Goal: Task Accomplishment & Management: Complete application form

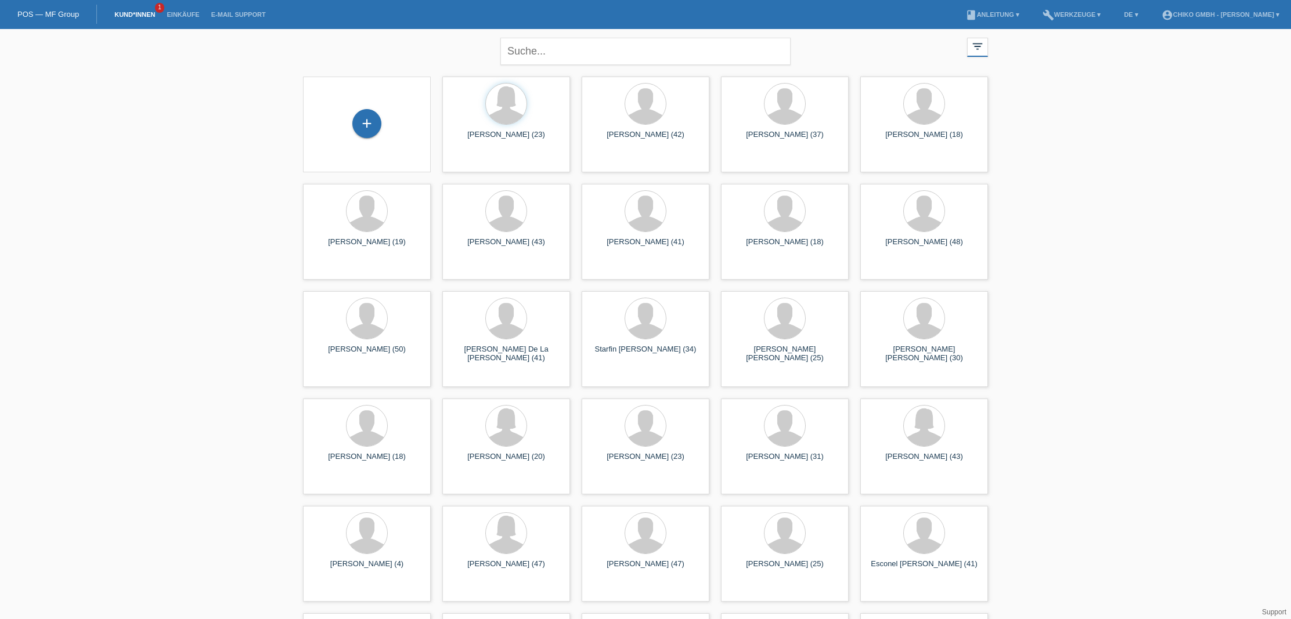
scroll to position [7, 0]
click at [366, 128] on div "+" at bounding box center [366, 123] width 29 height 29
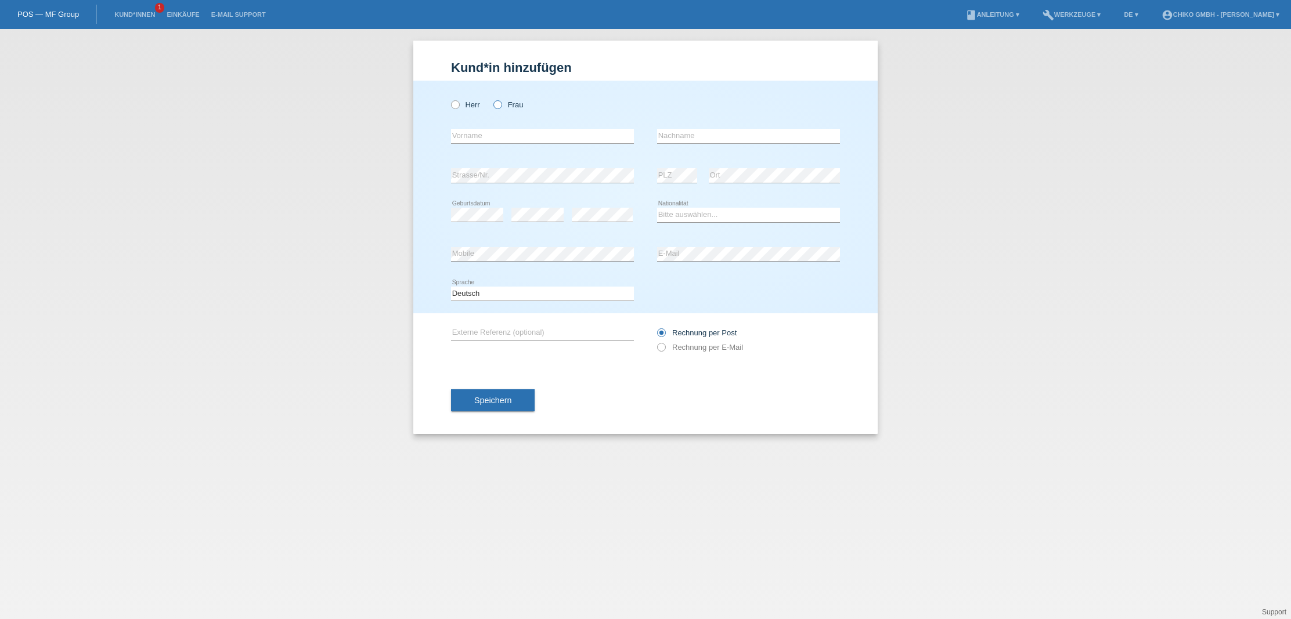
click at [504, 105] on label "Frau" at bounding box center [508, 104] width 30 height 9
click at [501, 105] on input "Frau" at bounding box center [497, 104] width 8 height 8
radio input "true"
click at [503, 132] on input "text" at bounding box center [542, 136] width 183 height 15
click at [509, 139] on input "text" at bounding box center [542, 136] width 183 height 15
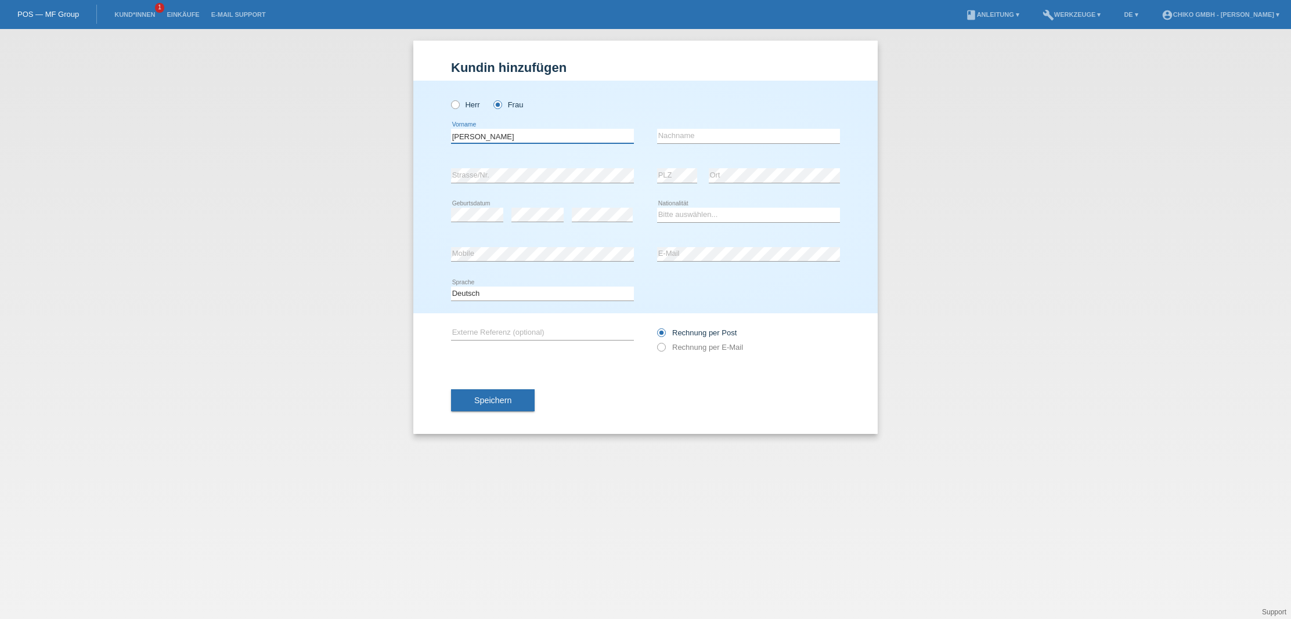
type input "[PERSON_NAME]"
select select "ES"
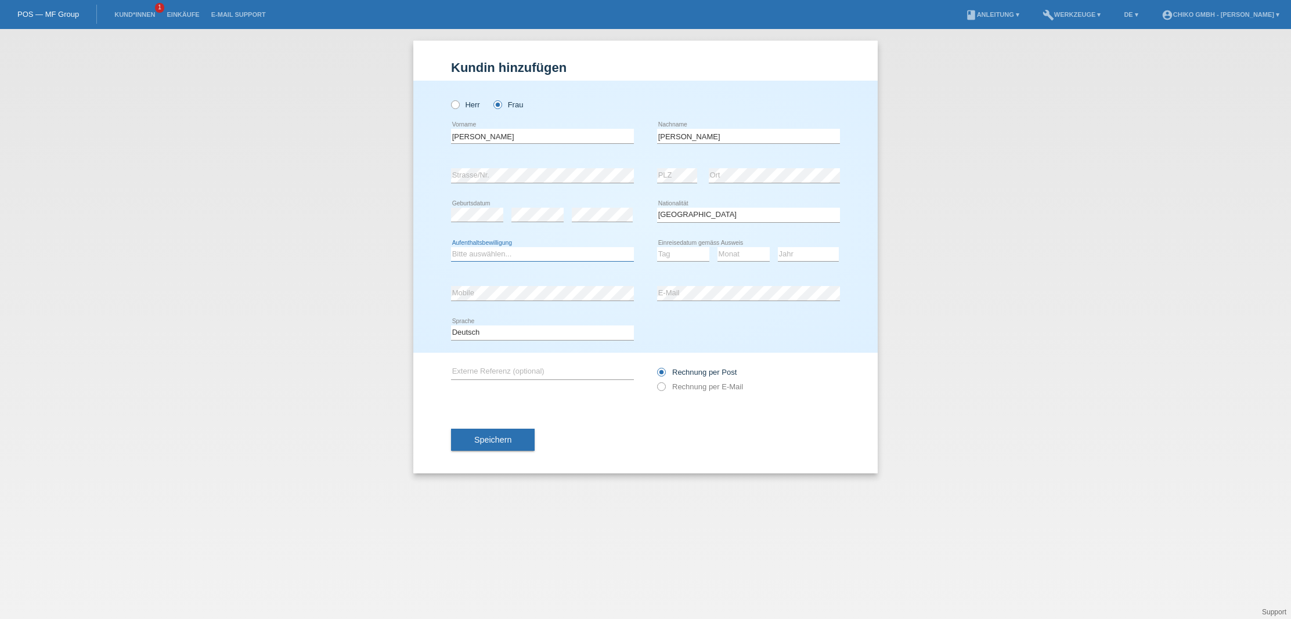
select select "B"
click at [656, 254] on div "Bitte auswählen... C B B - Flüchtlingsstatus Andere error Aufenthaltsbewilligun…" at bounding box center [645, 254] width 389 height 39
select select "01"
select select "09"
select select "2017"
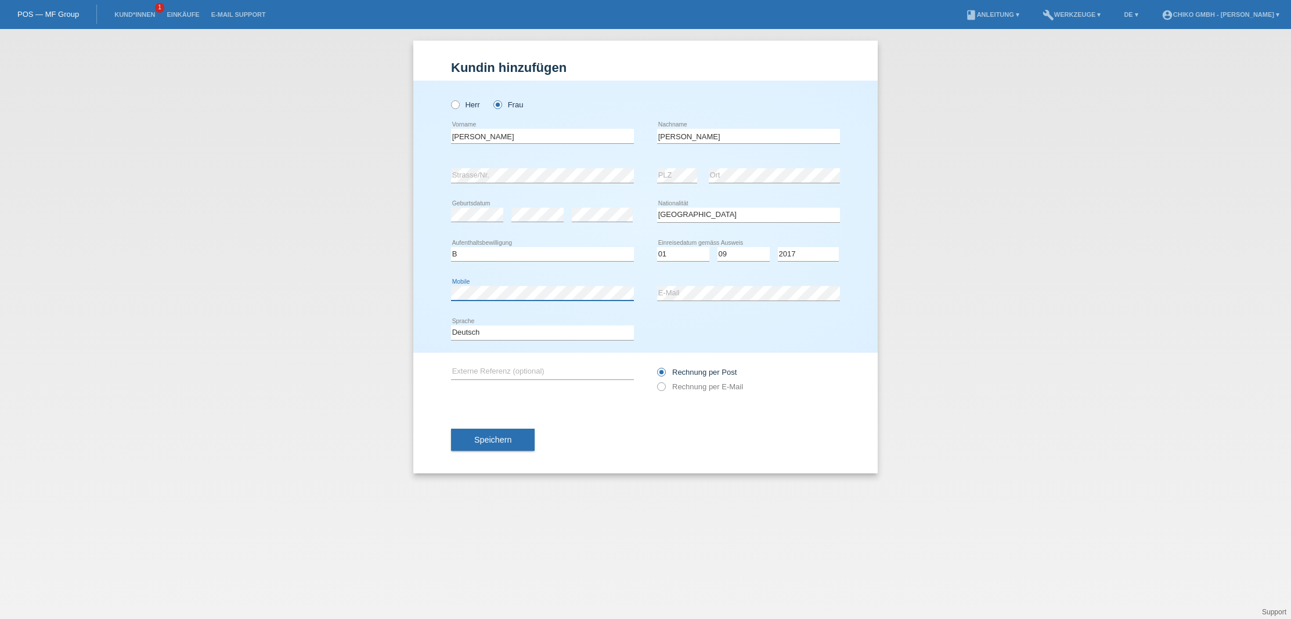
drag, startPoint x: 796, startPoint y: 251, endPoint x: 583, endPoint y: 301, distance: 218.6
click at [568, 300] on div "error Mobile" at bounding box center [542, 293] width 183 height 15
click at [515, 442] on button "Speichern" at bounding box center [493, 440] width 84 height 22
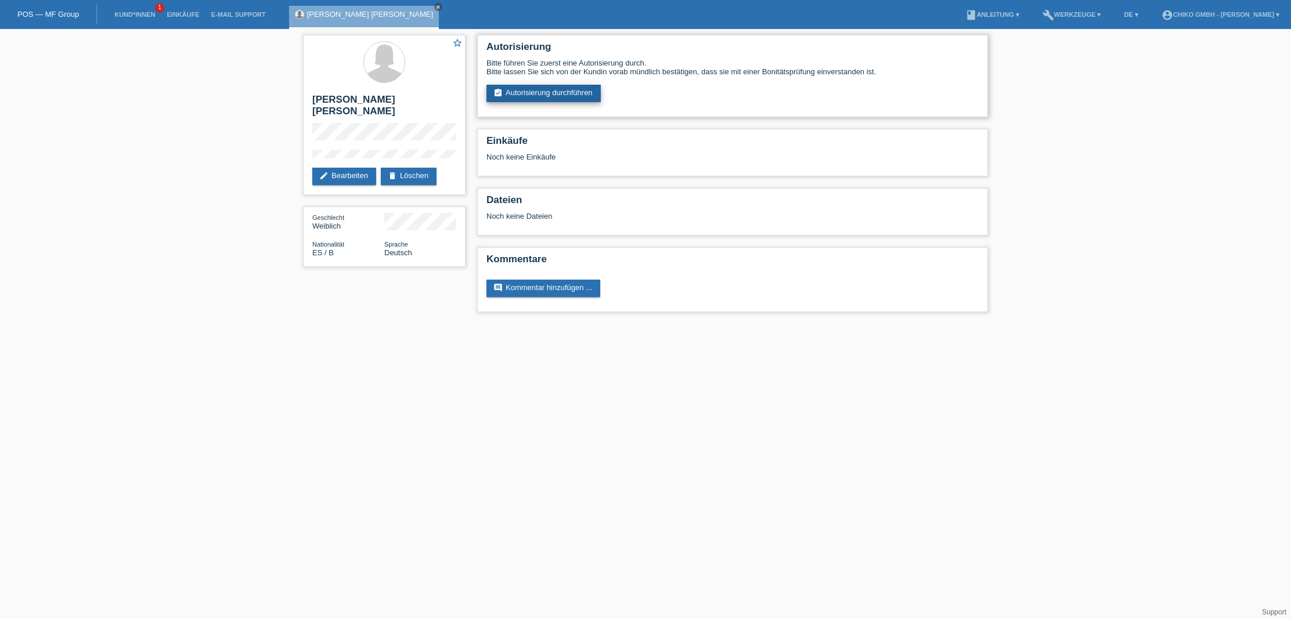
click at [558, 99] on link "assignment_turned_in Autorisierung durchführen" at bounding box center [543, 93] width 114 height 17
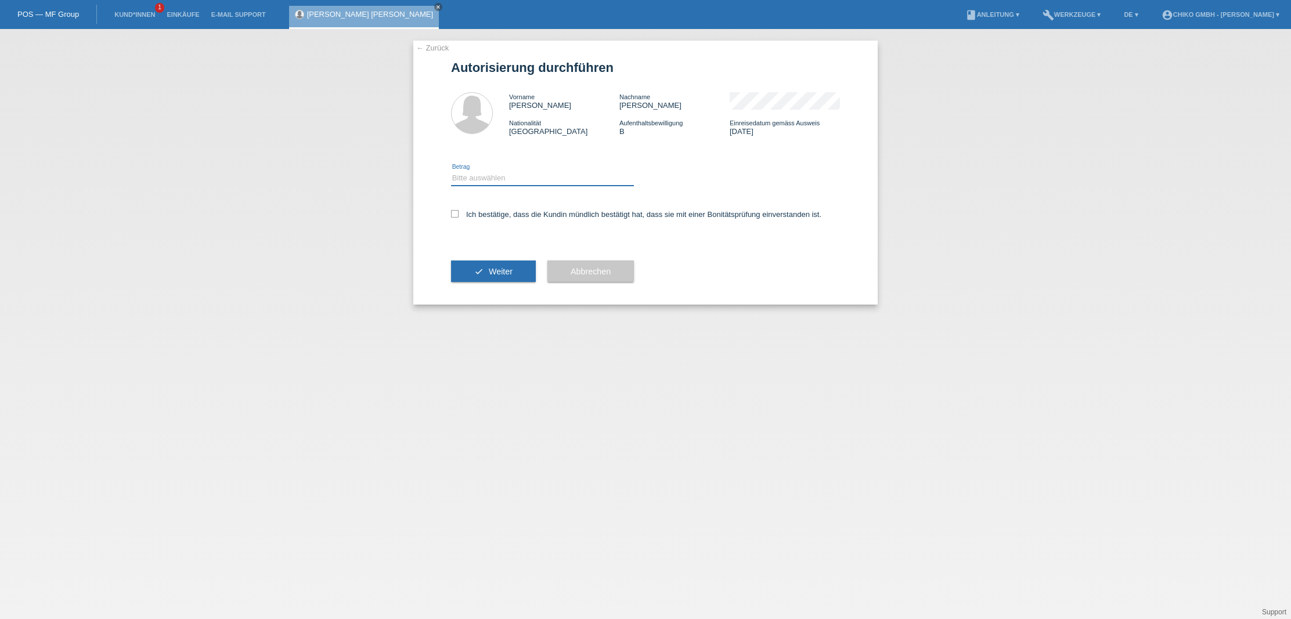
select select "2"
click at [451, 216] on icon at bounding box center [455, 214] width 8 height 8
click at [451, 216] on input "Ich bestätige, dass die Kundin mündlich bestätigt hat, dass sie mit einer Bonit…" at bounding box center [455, 214] width 8 height 8
checkbox input "true"
click at [485, 265] on button "check Weiter" at bounding box center [493, 272] width 85 height 22
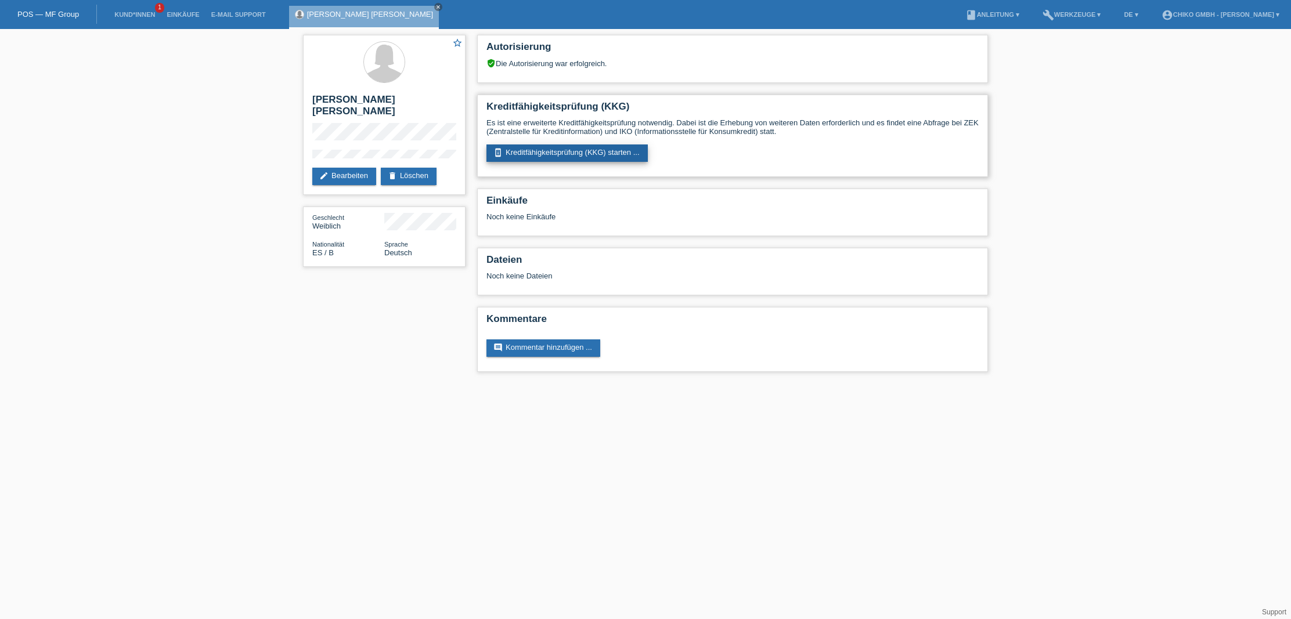
click at [565, 154] on link "perm_device_information Kreditfähigkeitsprüfung (KKG) starten ..." at bounding box center [566, 152] width 161 height 17
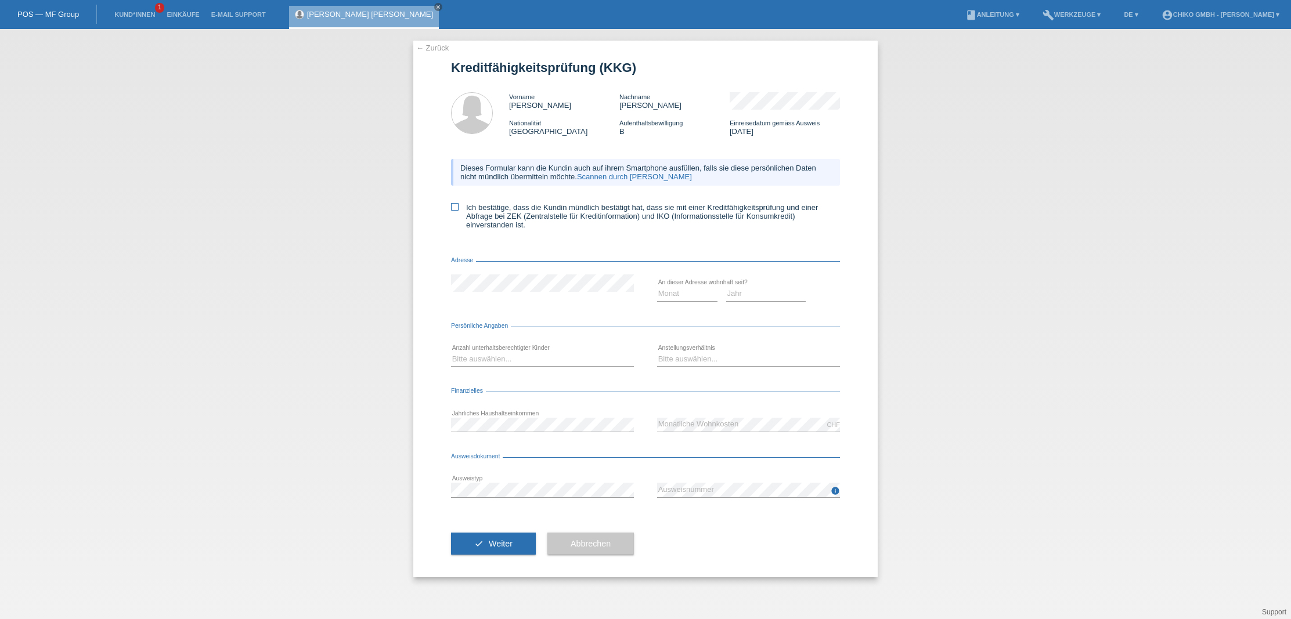
click at [530, 209] on label "Ich bestätige, dass die Kundin mündlich bestätigt hat, dass sie mit einer Kredi…" at bounding box center [645, 216] width 389 height 26
click at [458, 209] on input "Ich bestätige, dass die Kundin mündlich bestätigt hat, dass sie mit einer Kredi…" at bounding box center [455, 207] width 8 height 8
checkbox input "true"
select select "01"
select select "2018"
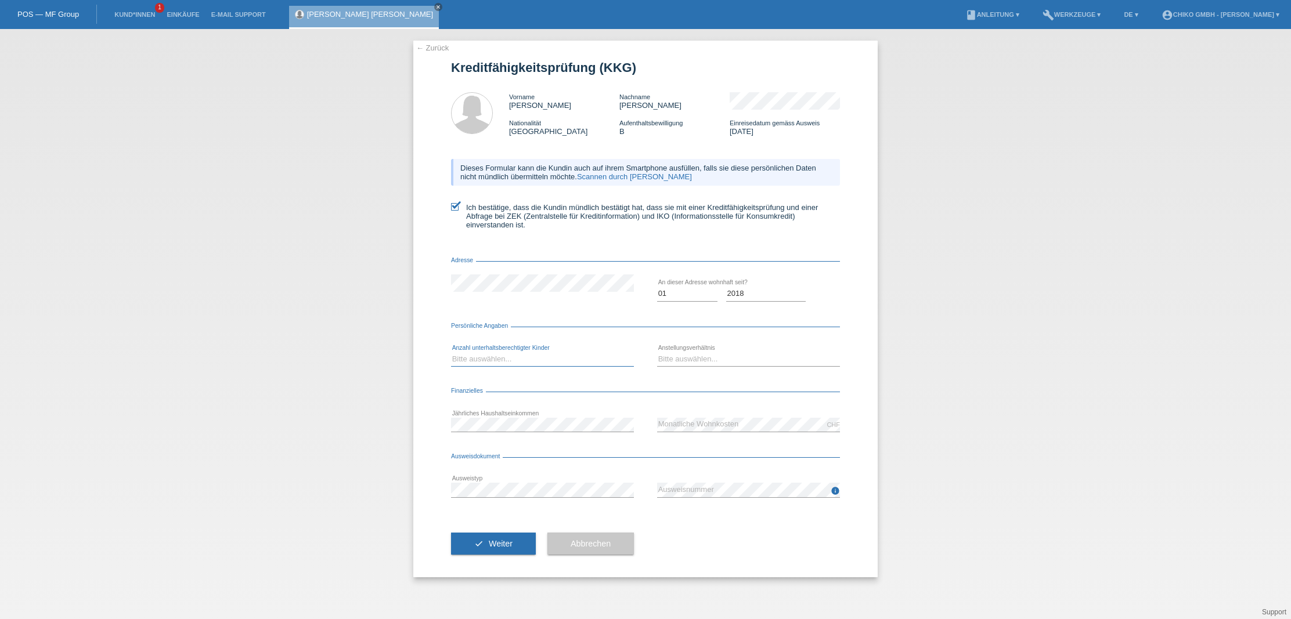
select select "0"
select select "UNLIMITED"
click at [512, 544] on span "Weiter" at bounding box center [501, 543] width 24 height 9
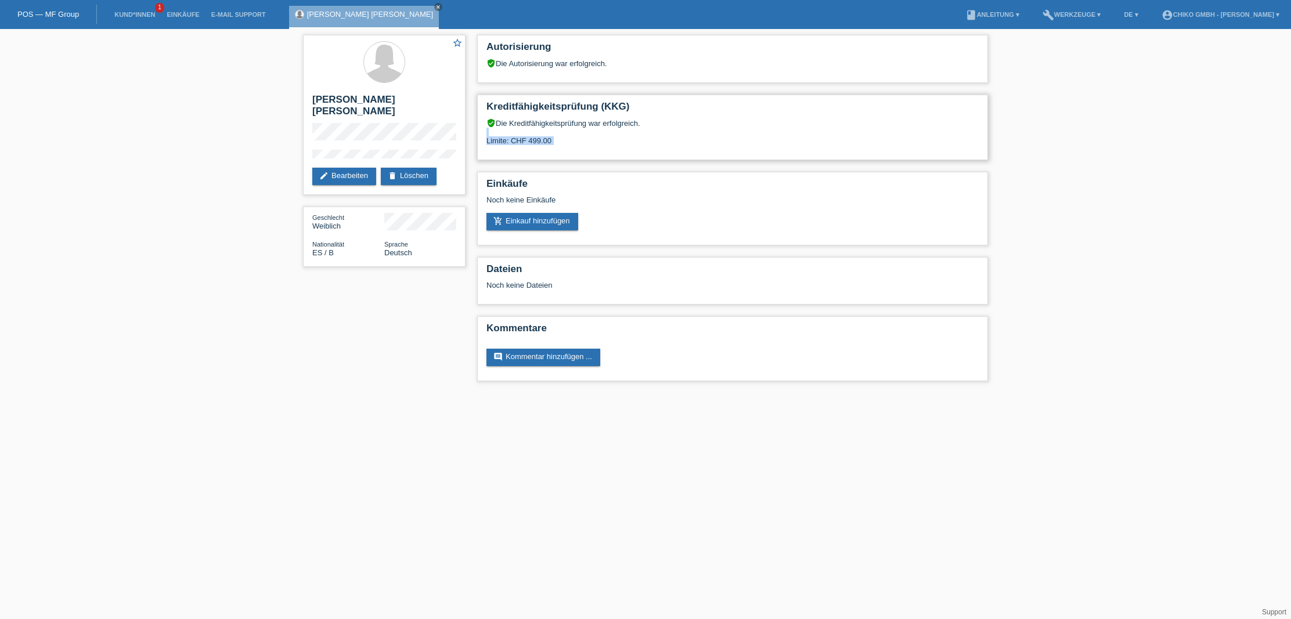
drag, startPoint x: 533, startPoint y: 136, endPoint x: 498, endPoint y: 147, distance: 37.3
click at [498, 147] on div "verified_user Die Kreditfähigkeitsprüfung war erfolgreich. Limite: CHF 499.00" at bounding box center [732, 135] width 492 height 35
click at [358, 175] on link "edit Bearbeiten" at bounding box center [344, 176] width 64 height 17
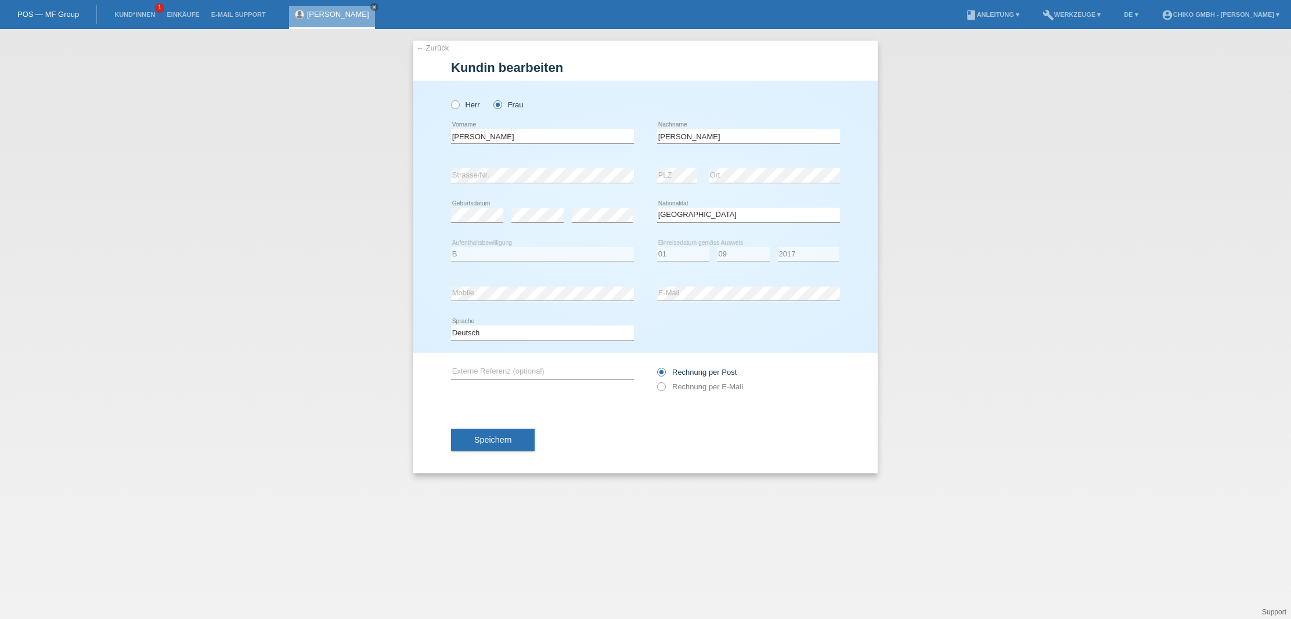
select select "ES"
select select "B"
select select "01"
select select "09"
select select "2017"
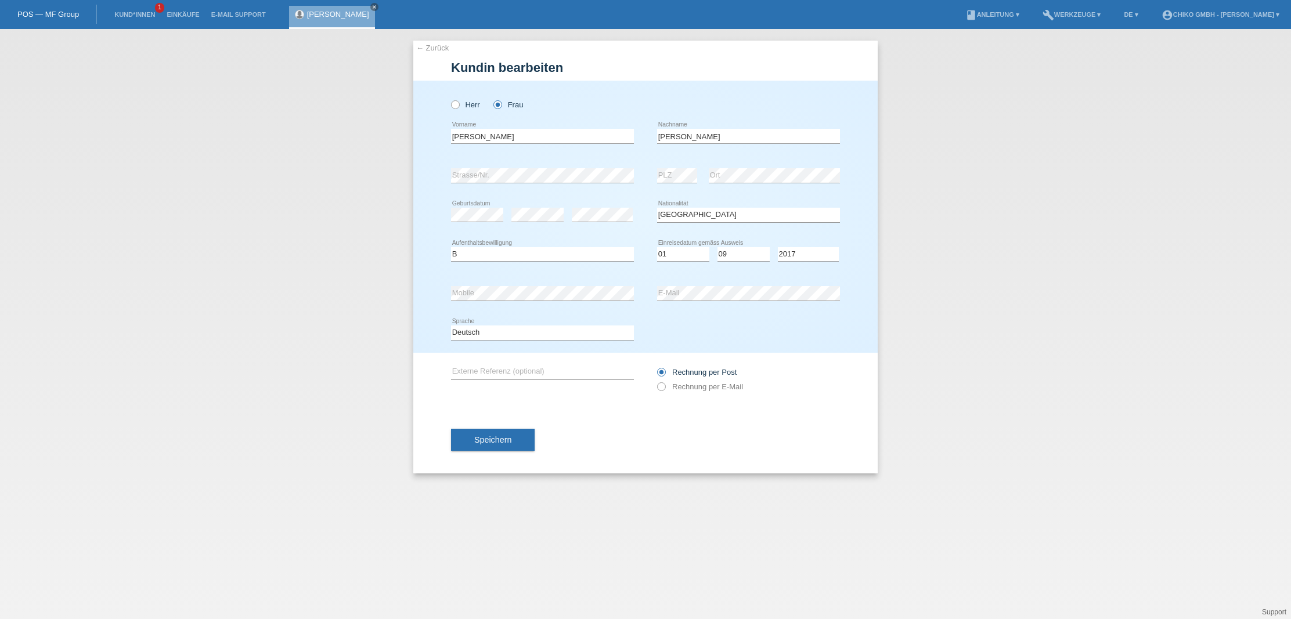
drag, startPoint x: 502, startPoint y: 442, endPoint x: 487, endPoint y: 447, distance: 16.0
click at [502, 442] on span "Speichern" at bounding box center [492, 439] width 37 height 9
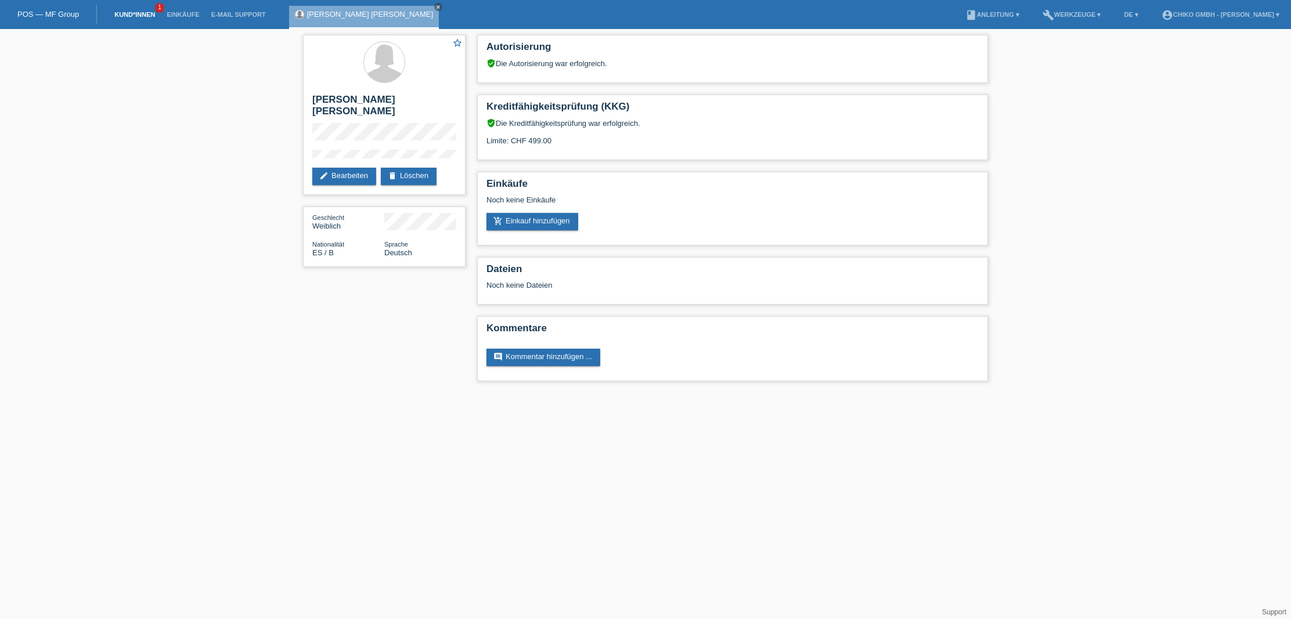
click at [142, 17] on link "Kund*innen" at bounding box center [135, 14] width 52 height 7
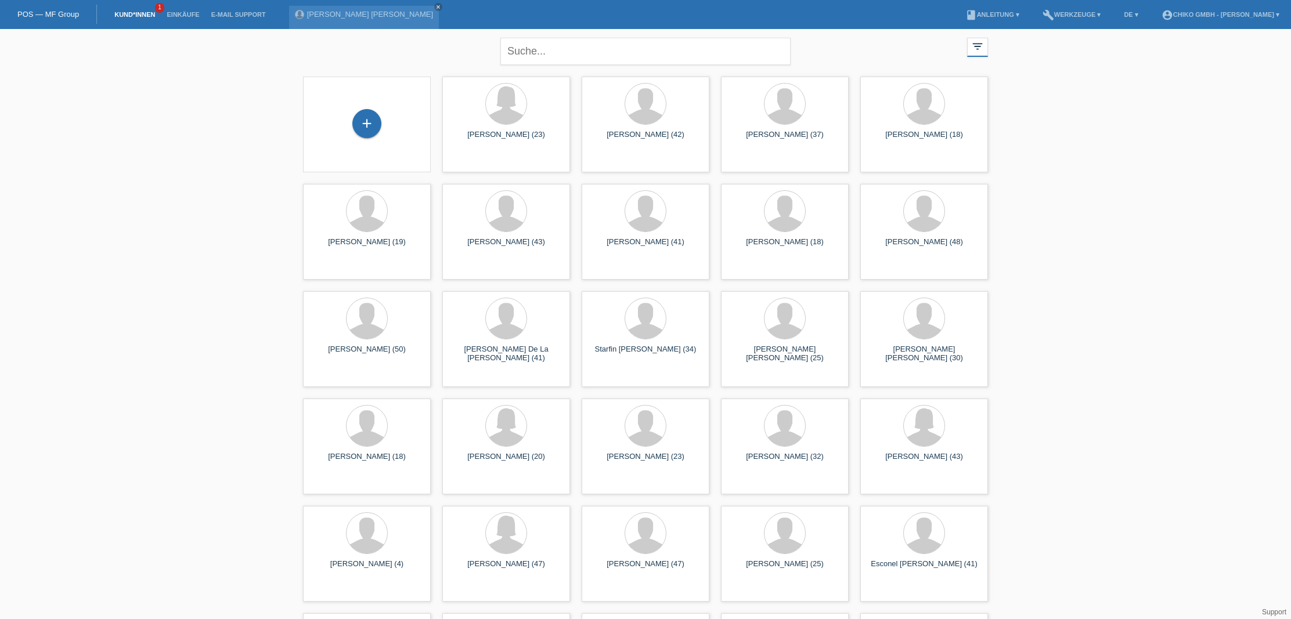
click at [189, 6] on li "Einkäufe" at bounding box center [183, 15] width 44 height 30
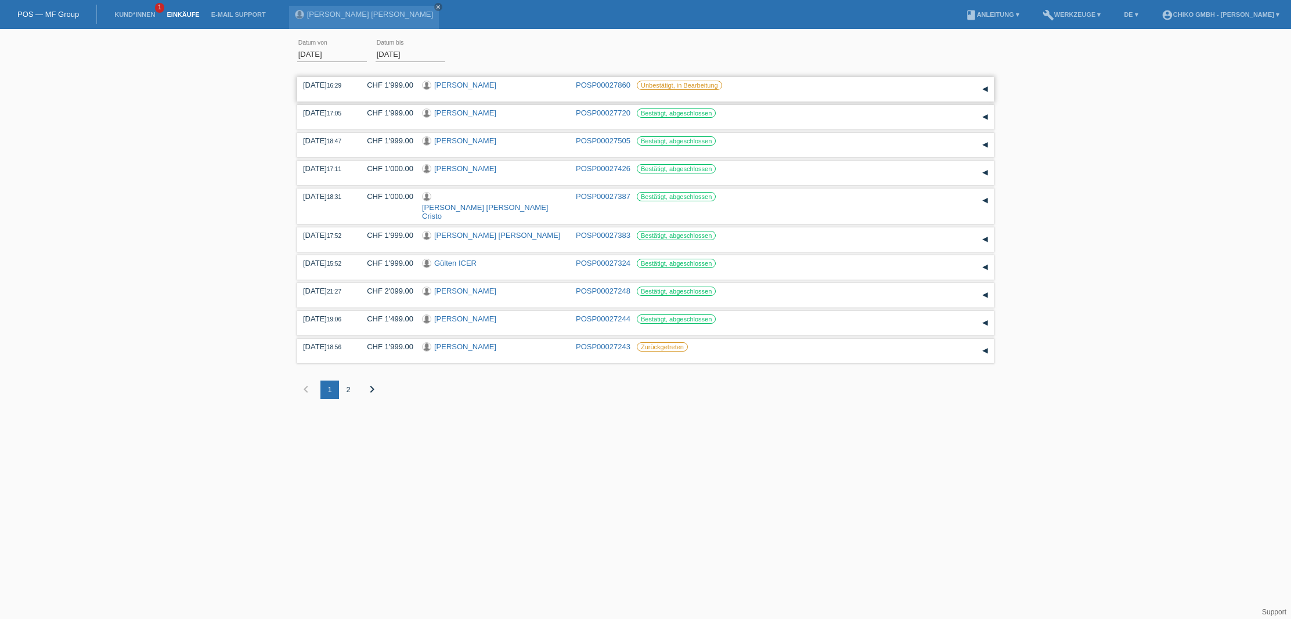
click at [554, 86] on div "[PERSON_NAME]" at bounding box center [494, 86] width 145 height 11
click at [599, 85] on link "POSP00027860" at bounding box center [603, 85] width 55 height 9
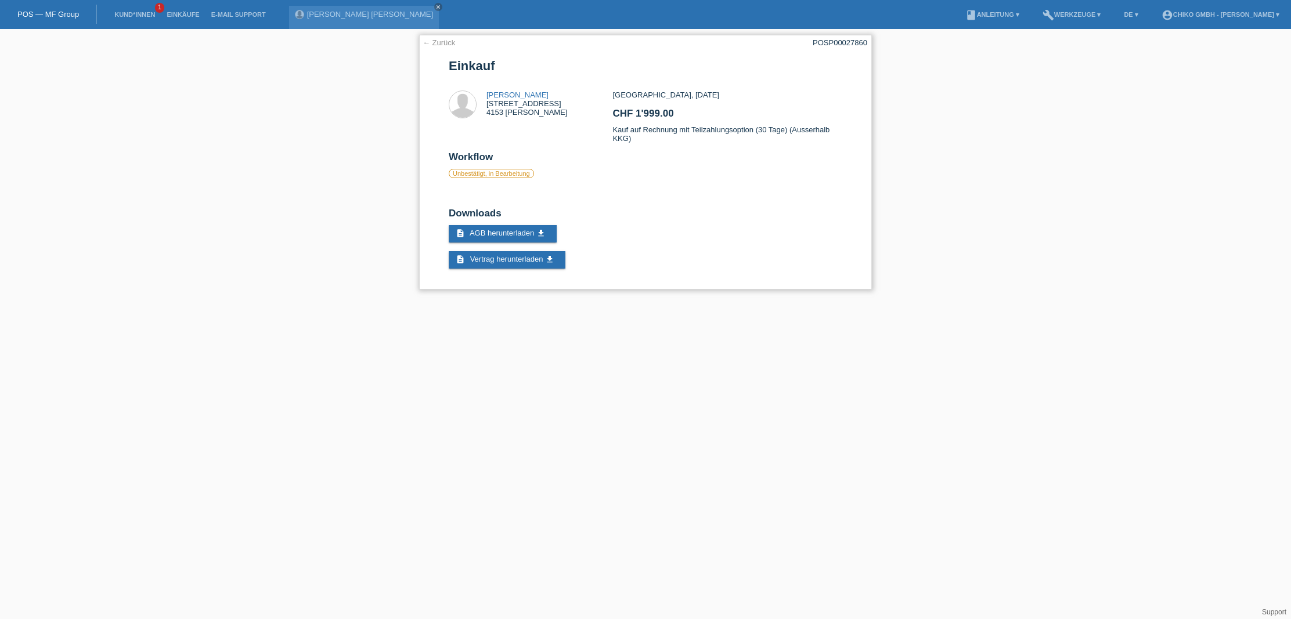
click at [507, 175] on label "Unbestätigt, in Bearbeitung" at bounding box center [491, 173] width 85 height 9
click at [469, 159] on h2 "Workflow" at bounding box center [645, 159] width 393 height 17
drag, startPoint x: 776, startPoint y: 397, endPoint x: 721, endPoint y: 365, distance: 63.2
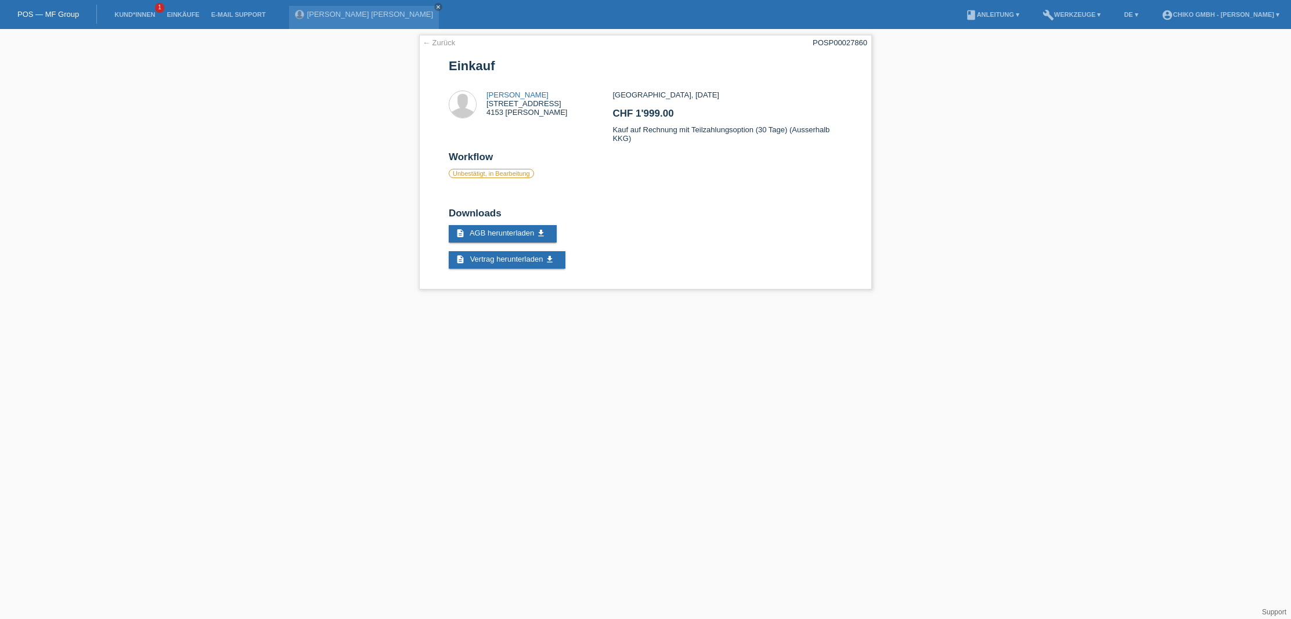
click at [776, 301] on html "POS — MF Group Kund*innen 1 Einkäufe E-Mail Support Yessica Romery Carrasco Lop…" at bounding box center [645, 150] width 1291 height 301
click at [181, 15] on link "Einkäufe" at bounding box center [183, 14] width 44 height 7
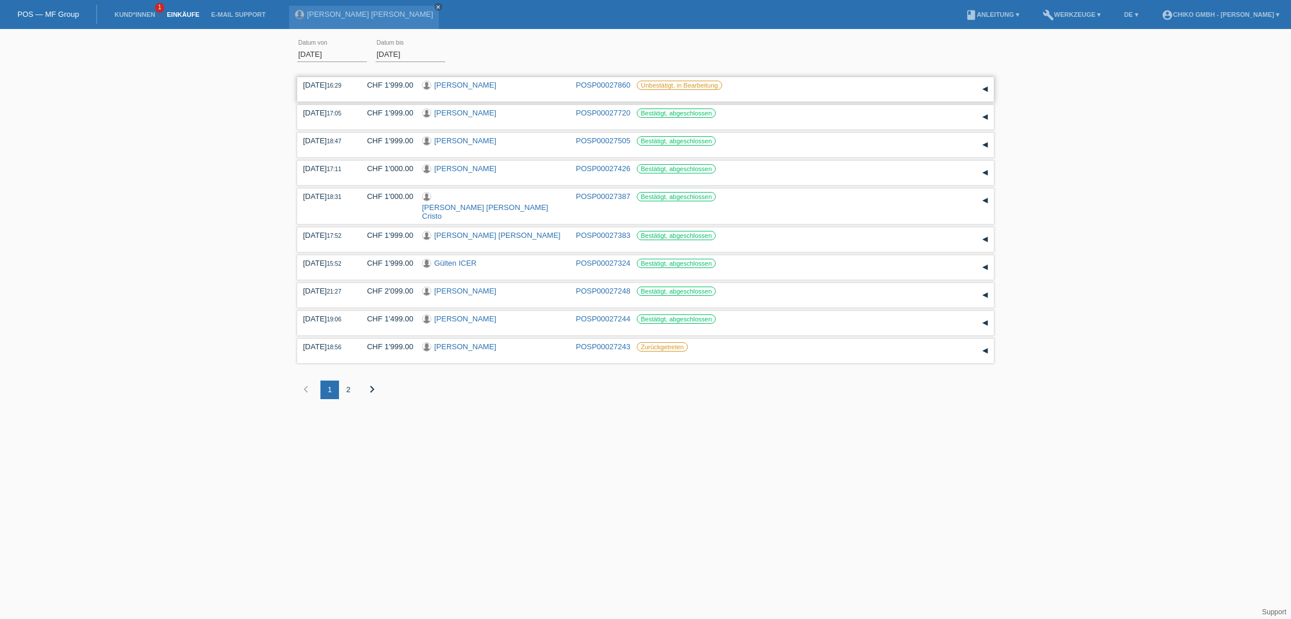
click at [471, 85] on link "[PERSON_NAME]" at bounding box center [465, 85] width 62 height 9
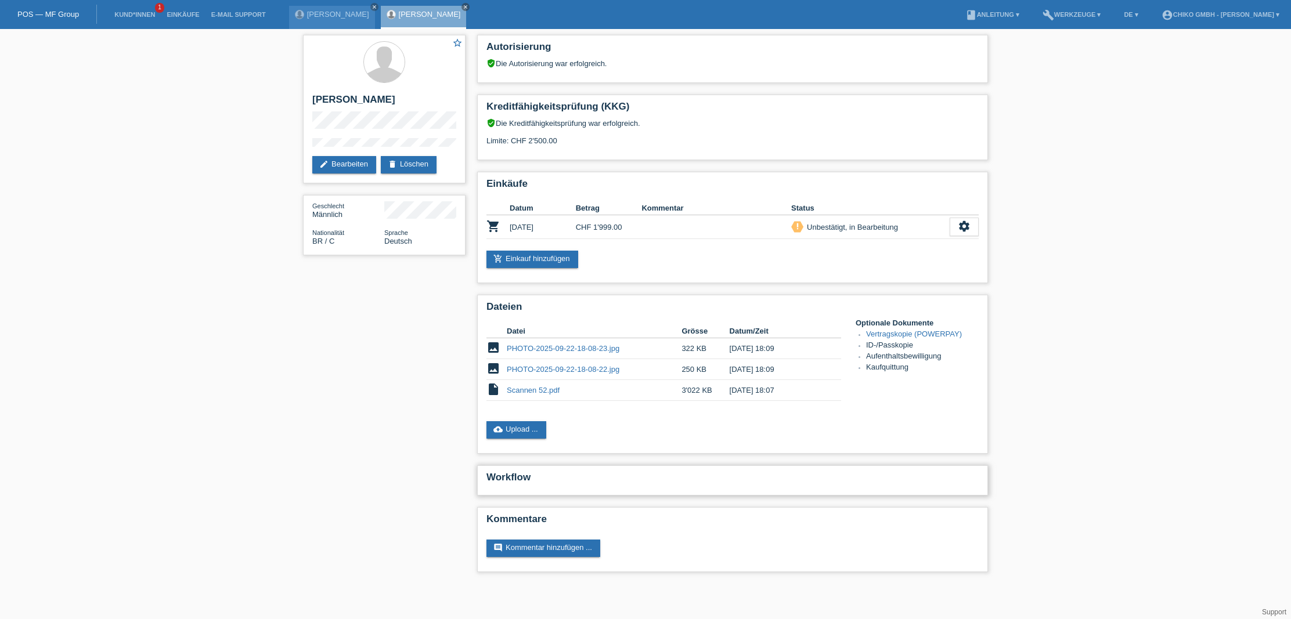
click at [512, 482] on h2 "Workflow" at bounding box center [732, 480] width 492 height 17
click at [519, 484] on h2 "Workflow" at bounding box center [732, 480] width 492 height 17
click at [581, 497] on div "Autorisierung verified_user Die Autorisierung war erfolgreich. Kreditfähigkeits…" at bounding box center [732, 306] width 522 height 555
click at [660, 453] on div "Dateien Datei Grösse Datum/Zeit image PHOTO-2025-09-22-18-08-23.jpg 322 KB [DAT…" at bounding box center [732, 374] width 511 height 159
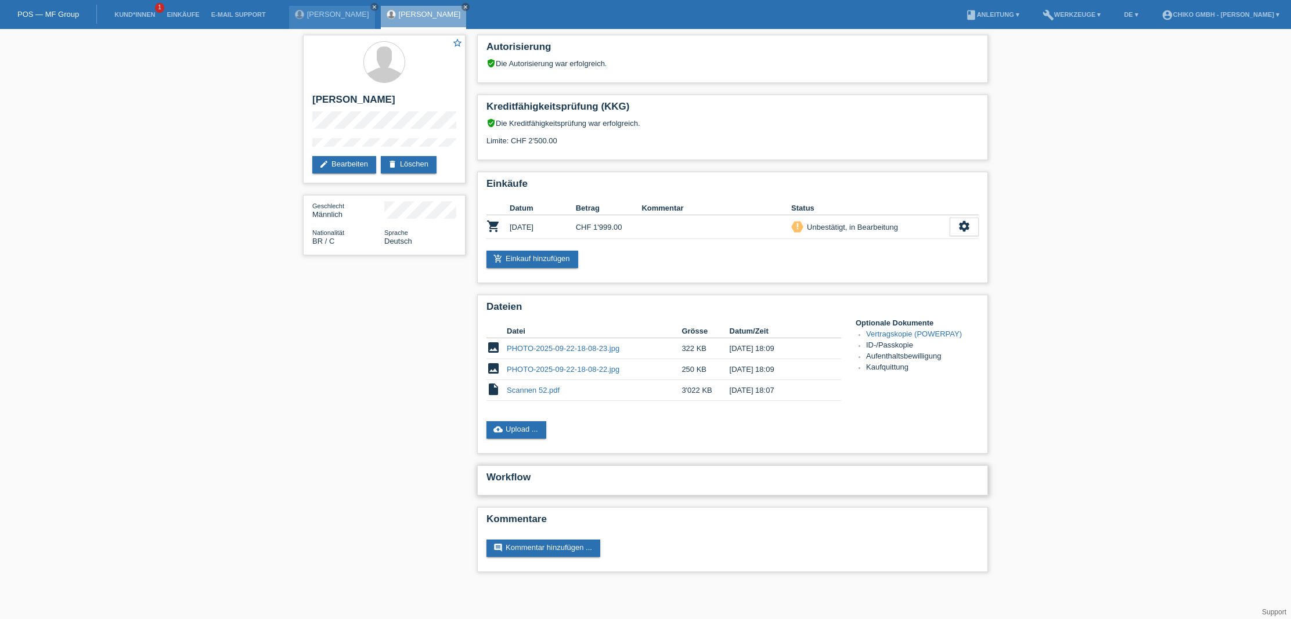
click at [530, 476] on h2 "Workflow" at bounding box center [732, 480] width 492 height 17
drag, startPoint x: 544, startPoint y: 483, endPoint x: 451, endPoint y: 469, distance: 93.8
click at [461, 471] on div "star_border [PERSON_NAME] edit Bearbeiten delete Löschen Geschlecht Männlich Na…" at bounding box center [645, 306] width 696 height 555
click at [468, 8] on icon "close" at bounding box center [465, 7] width 6 height 6
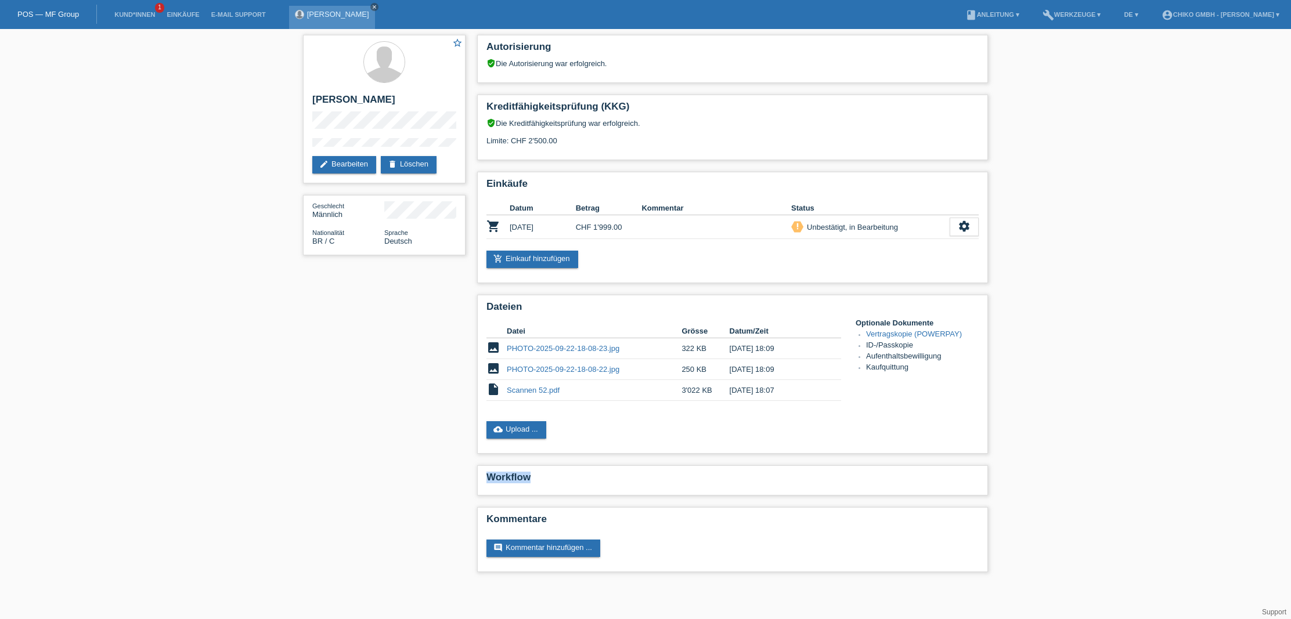
click at [377, 8] on icon "close" at bounding box center [374, 7] width 6 height 6
click at [140, 16] on link "Kund*innen" at bounding box center [135, 14] width 52 height 7
